Goal: Task Accomplishment & Management: Use online tool/utility

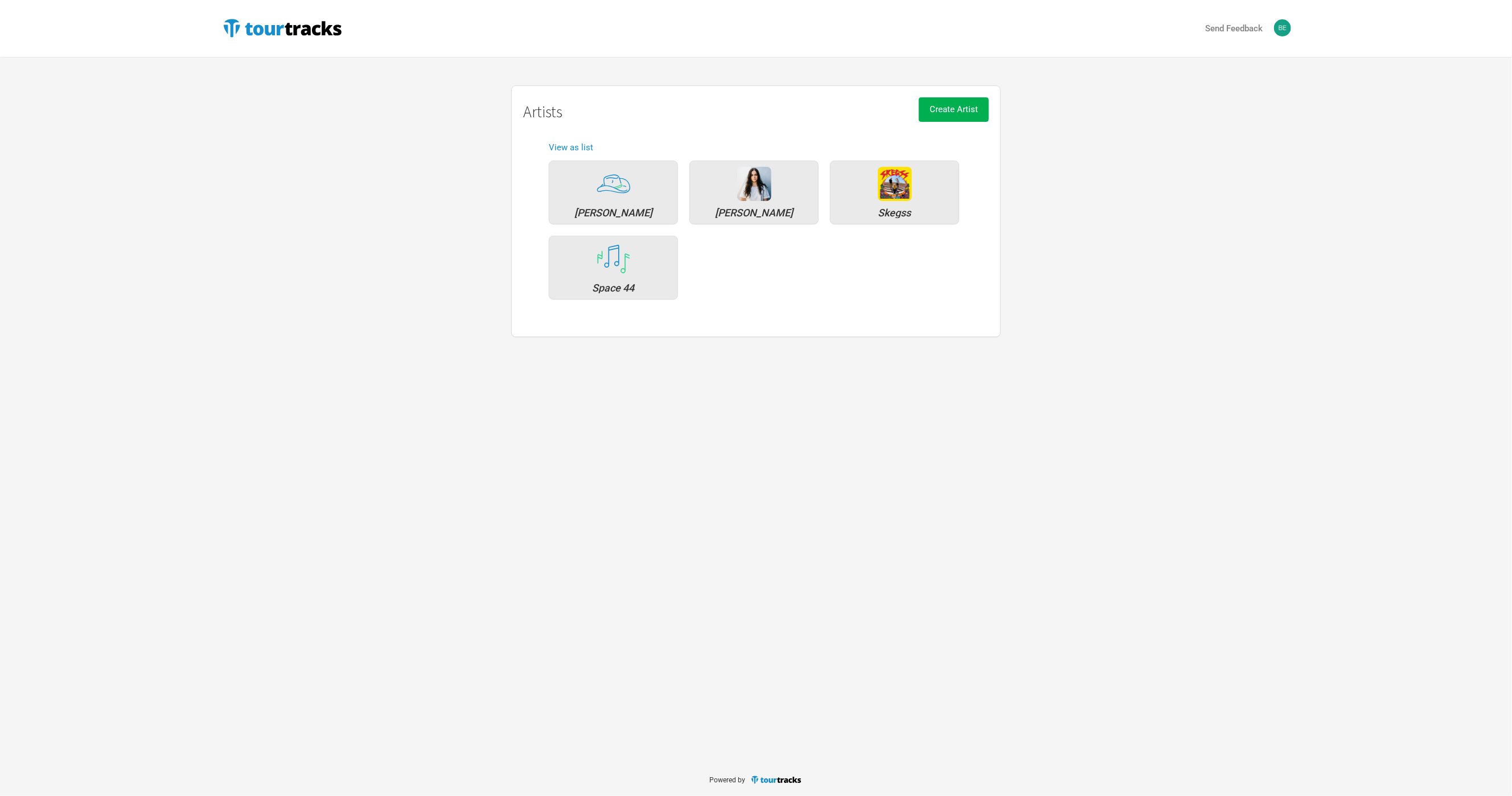
click at [197, 381] on div "Send Feedback Artists [PERSON_NAME] [PERSON_NAME] Skegss Space 44 Create Artist…" at bounding box center [756, 381] width 1512 height 763
click at [430, 290] on div "Artists [PERSON_NAME] [PERSON_NAME] Skegss Space 44 Create Artist Artists View …" at bounding box center [756, 211] width 1093 height 252
click at [428, 291] on div "Artists [PERSON_NAME] [PERSON_NAME] Skegss Space 44 Create Artist Artists View …" at bounding box center [756, 211] width 1093 height 252
click at [852, 206] on div "Skegss" at bounding box center [894, 192] width 129 height 64
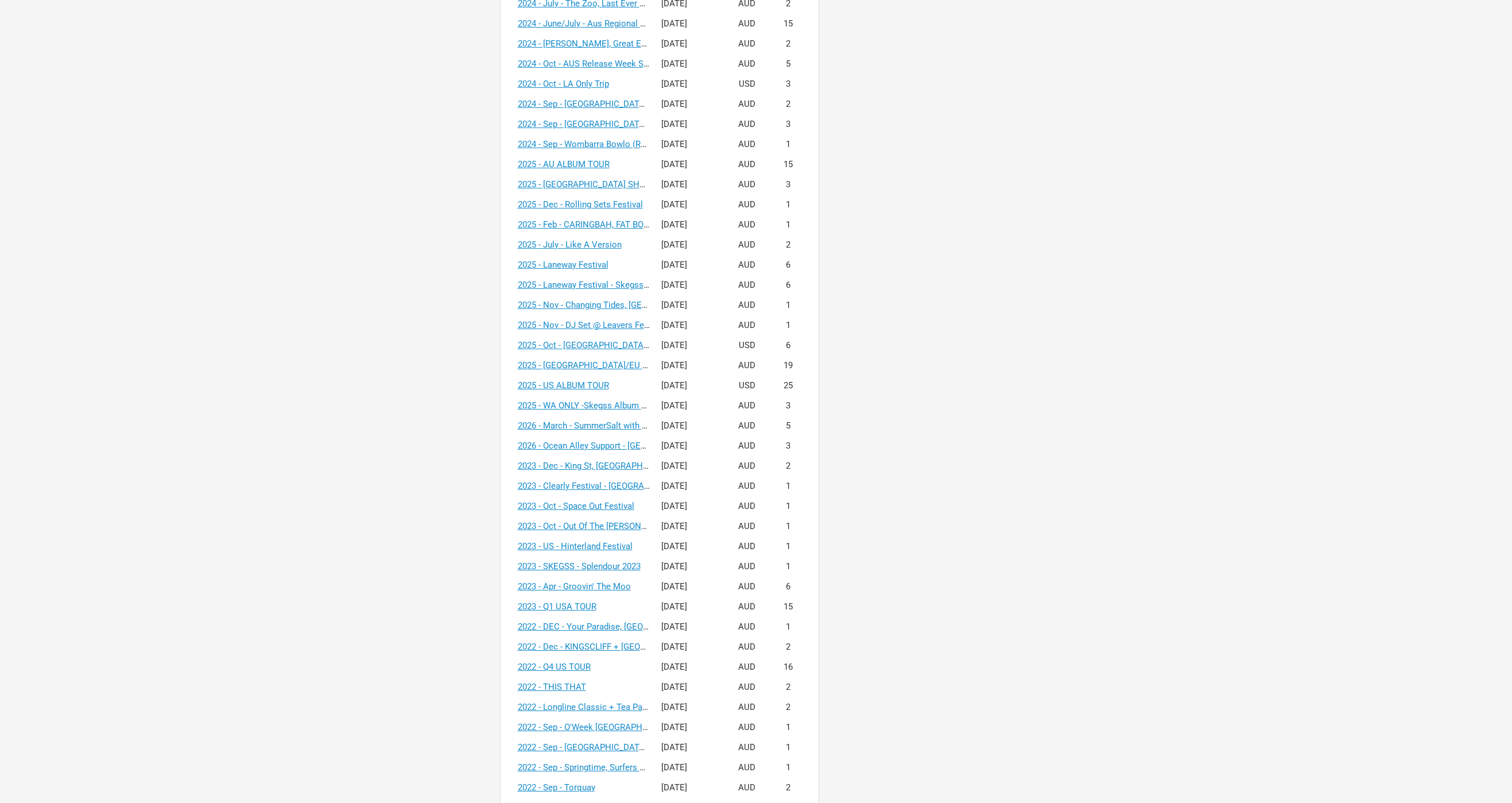
click at [473, 467] on div "Tours Create Tour Tour Name Start Date Currency Shows 2019 - AUG - [GEOGRAPHIC_…" at bounding box center [756, 521] width 1103 height 1967
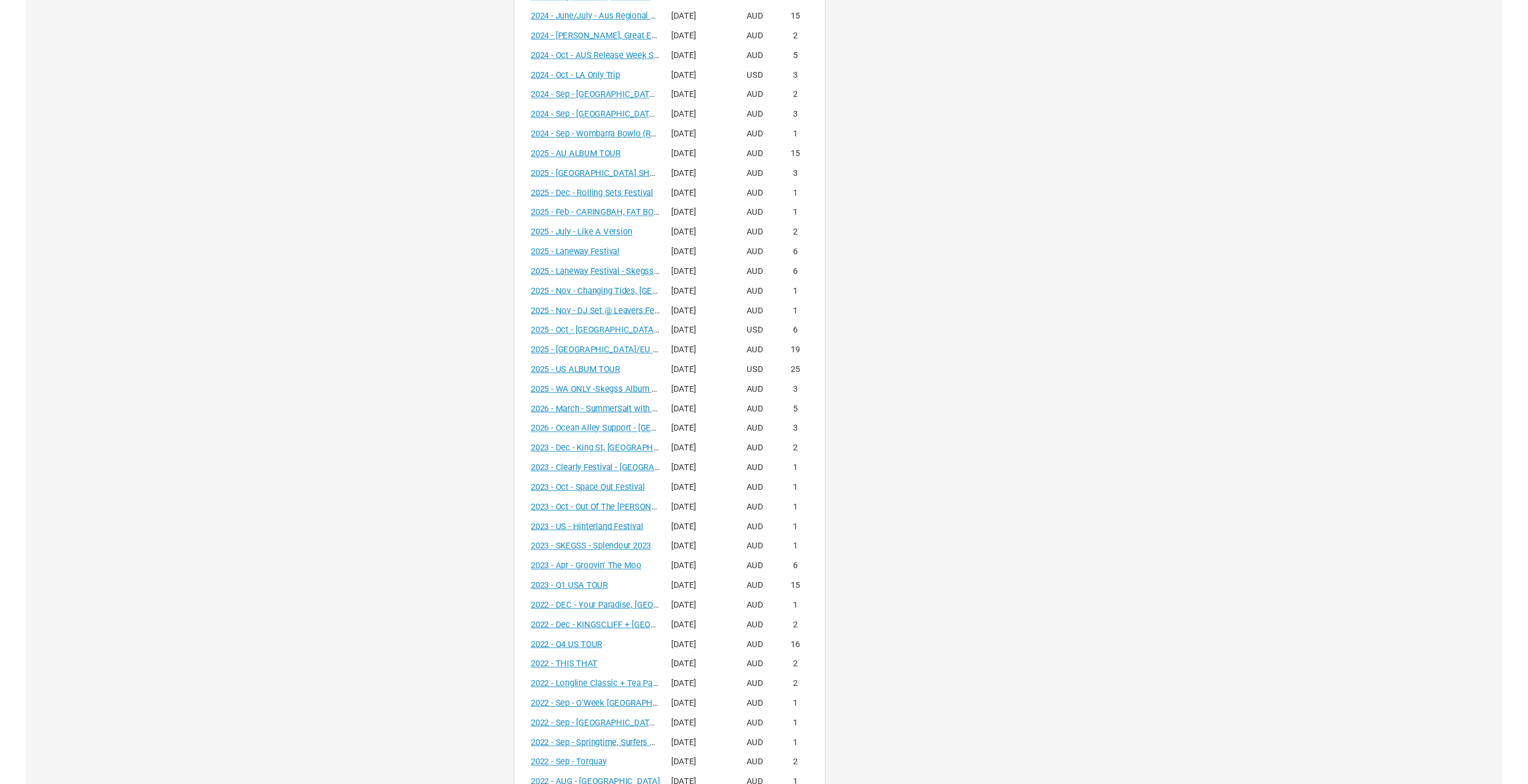
scroll to position [582, 0]
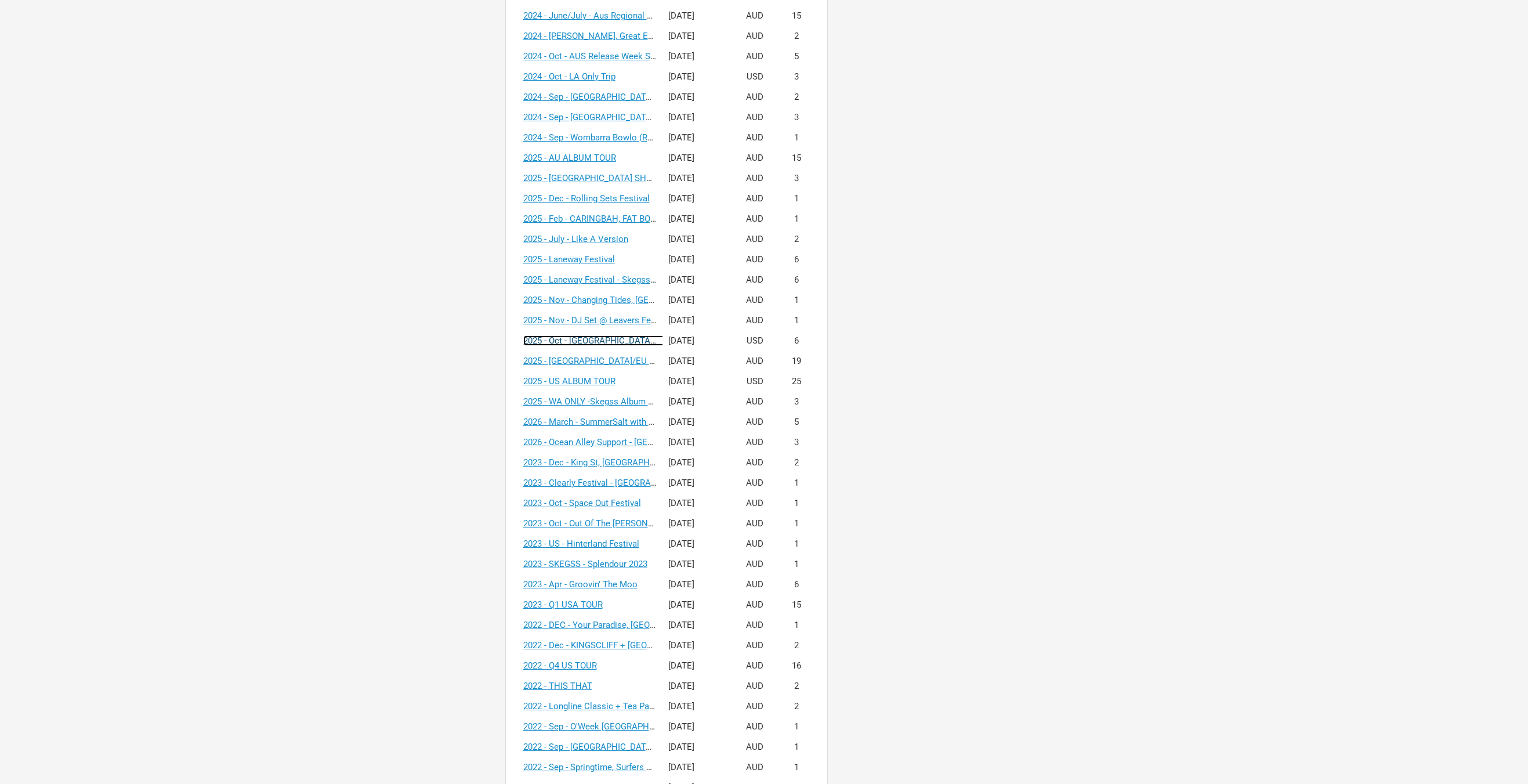
click at [576, 339] on link "2025 - Oct - [GEOGRAPHIC_DATA] + [GEOGRAPHIC_DATA] Tour + Headline V1" at bounding box center [673, 341] width 299 height 11
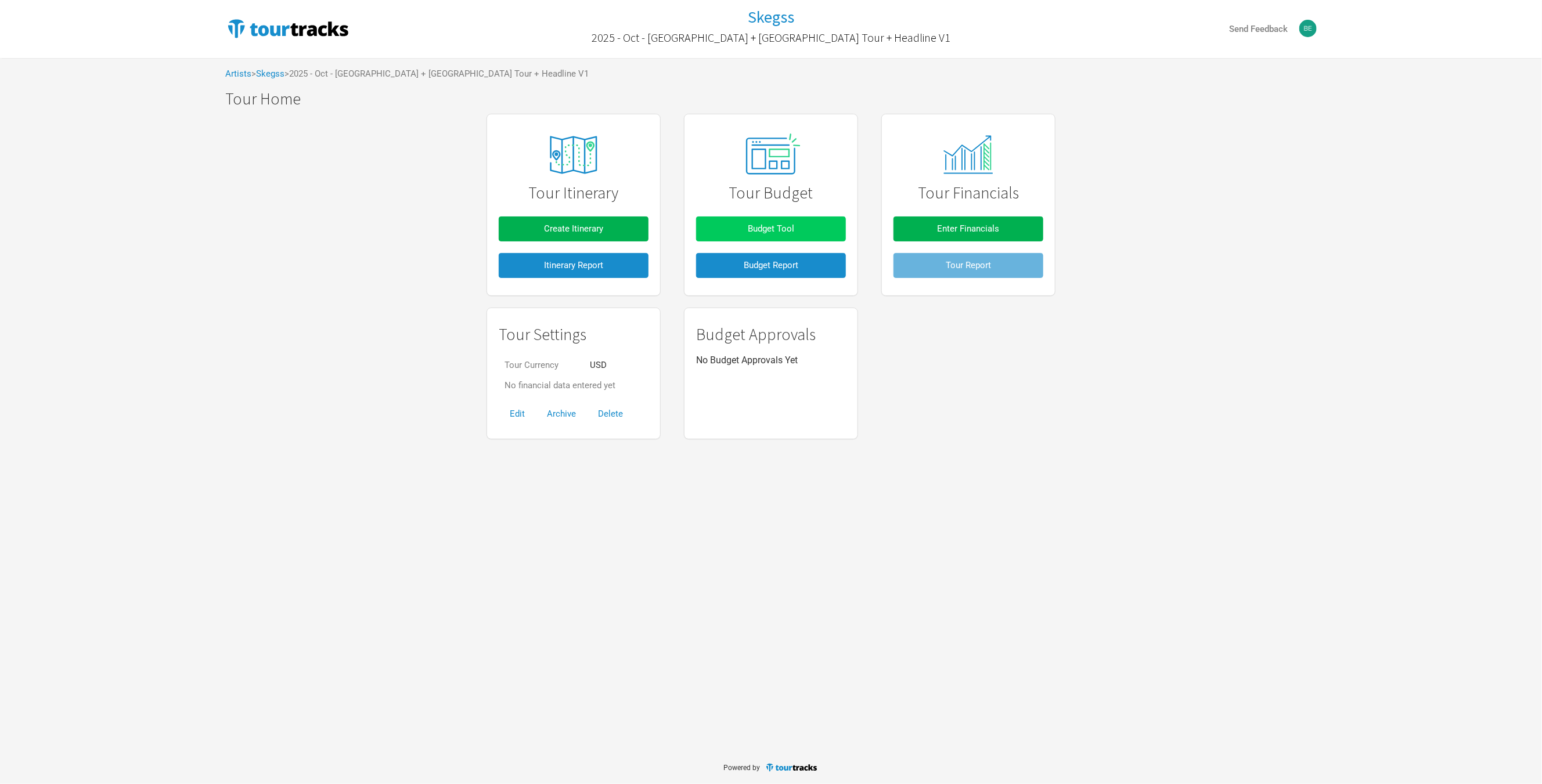
click at [730, 226] on button "Budget Tool" at bounding box center [770, 229] width 150 height 25
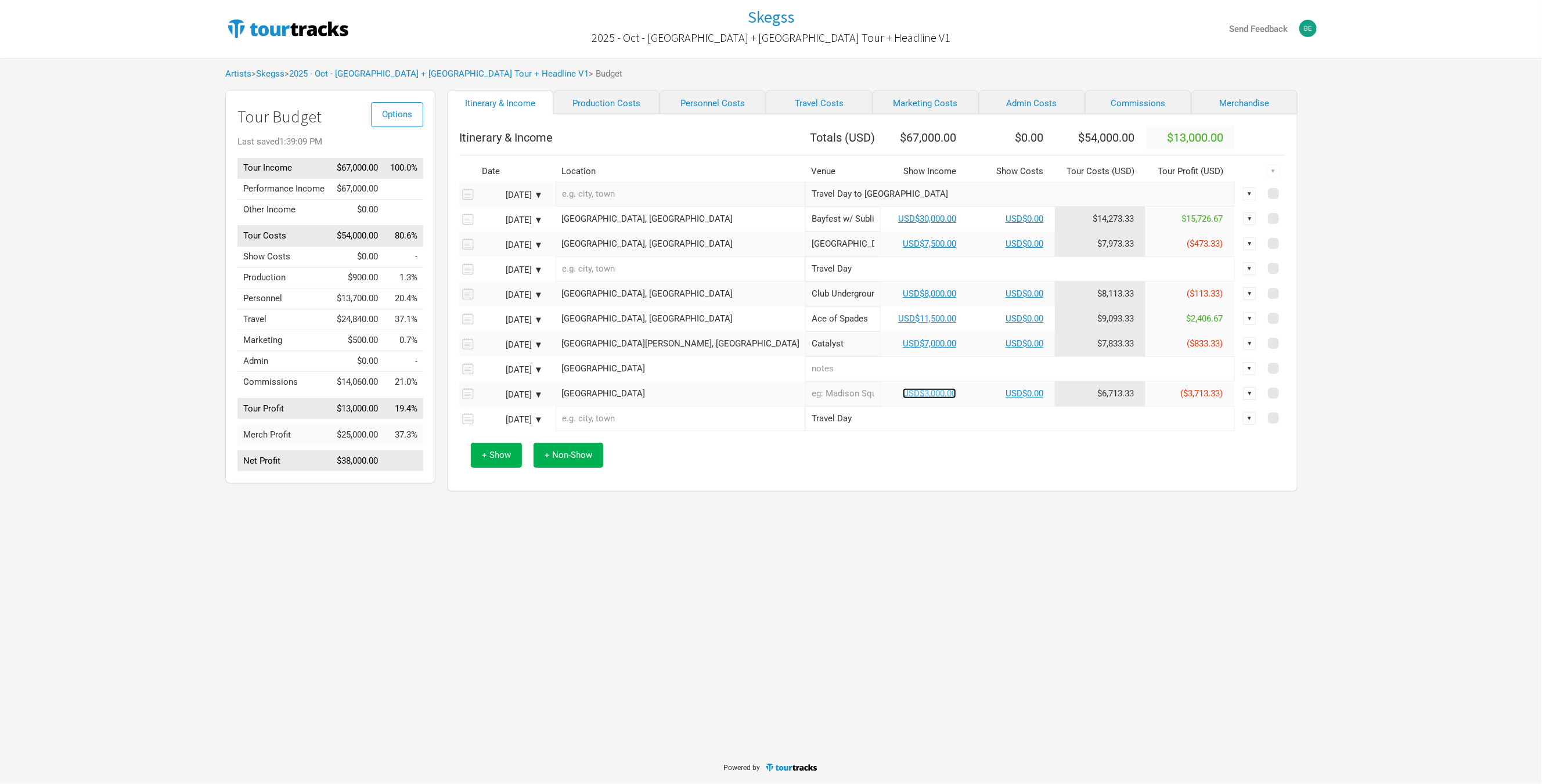
click at [903, 398] on link "USD$3,000.00" at bounding box center [929, 394] width 54 height 11
select select "USD"
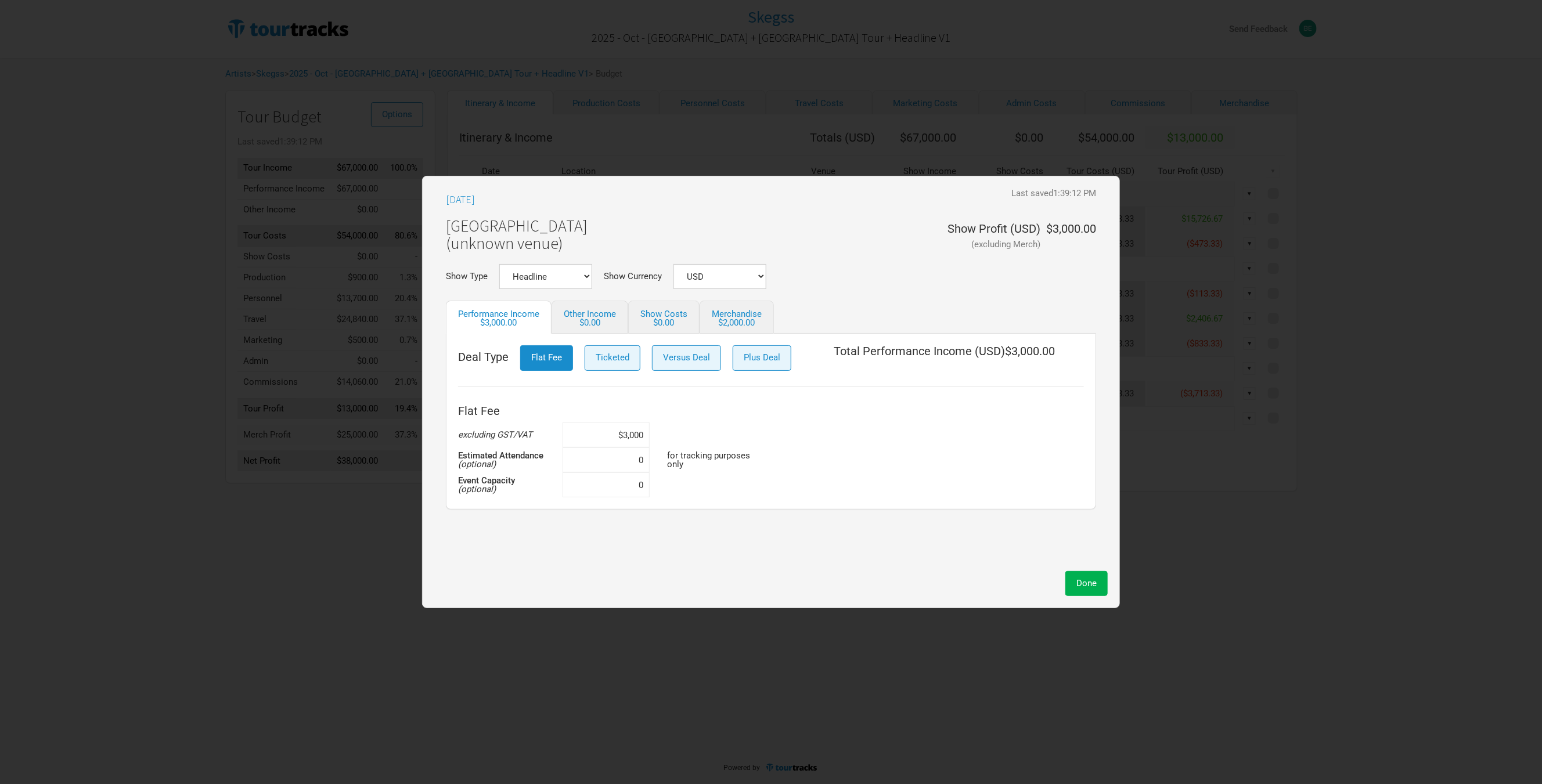
click at [663, 200] on div "[DATE] Last saved 1:39:12 PM" at bounding box center [771, 200] width 650 height 23
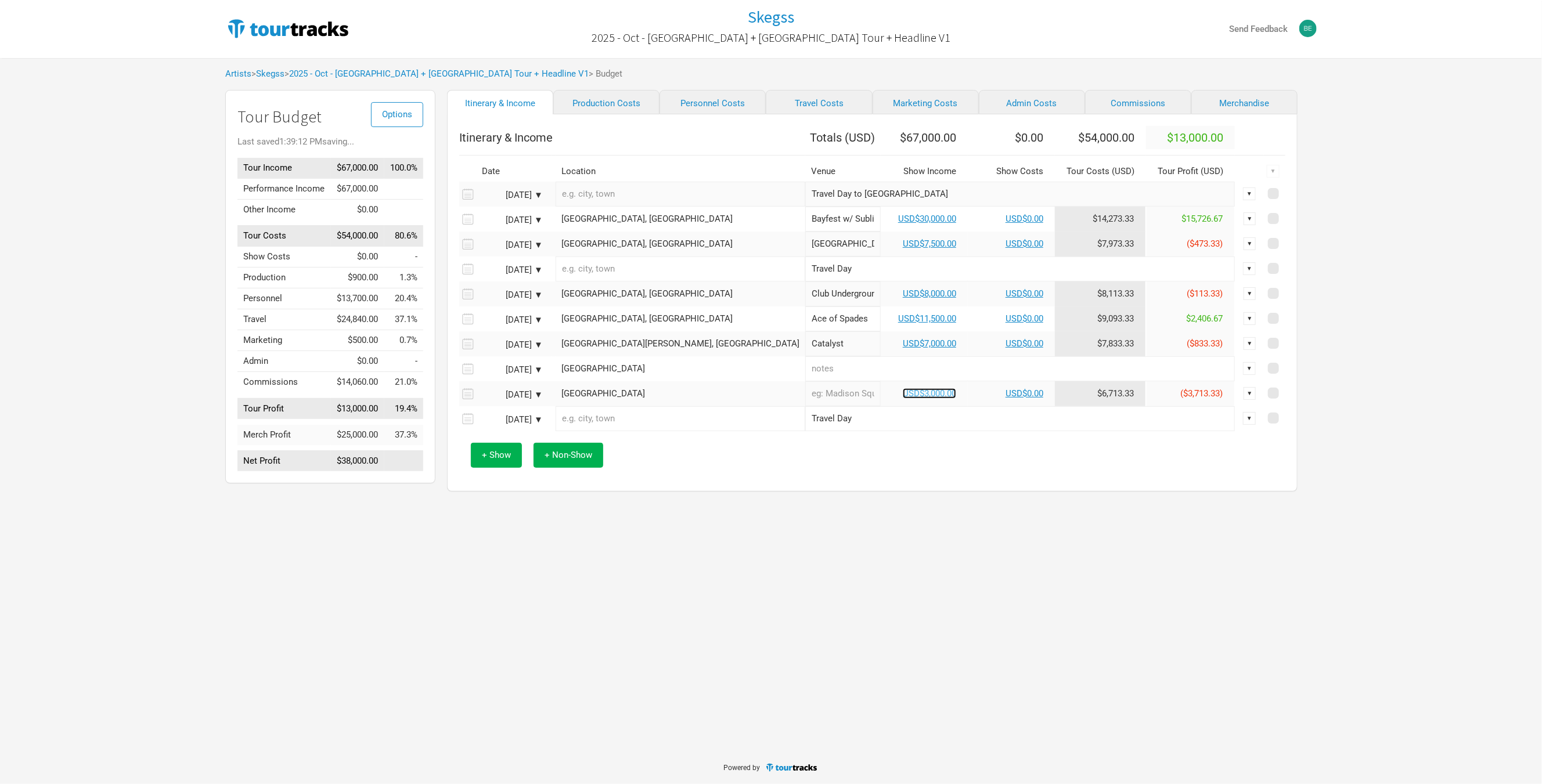
click at [903, 398] on link "USD$3,000.00" at bounding box center [929, 394] width 54 height 11
select select "USD"
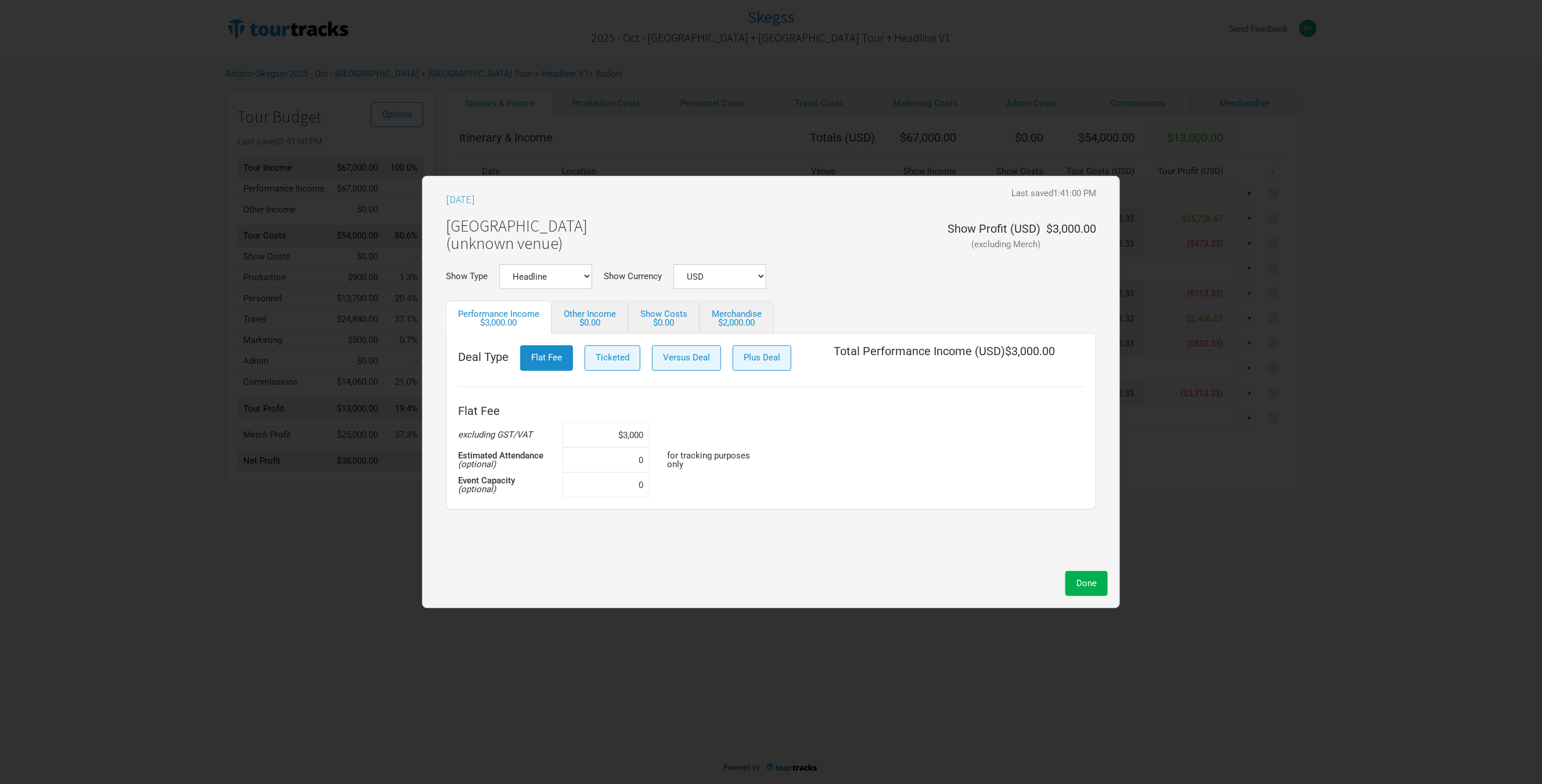
click at [619, 436] on input "$3,000" at bounding box center [605, 435] width 87 height 25
type input "$6,270"
